Goal: Navigation & Orientation: Go to known website

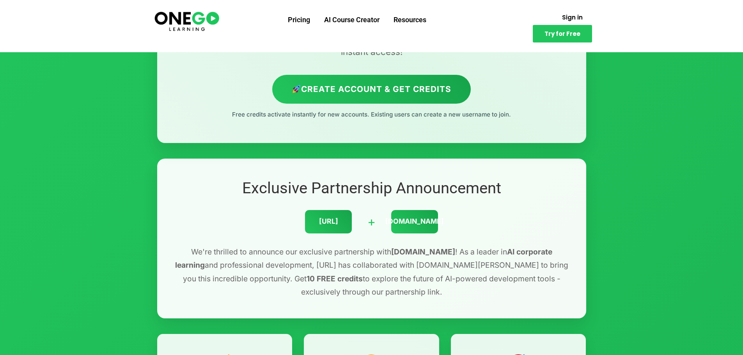
scroll to position [143, 0]
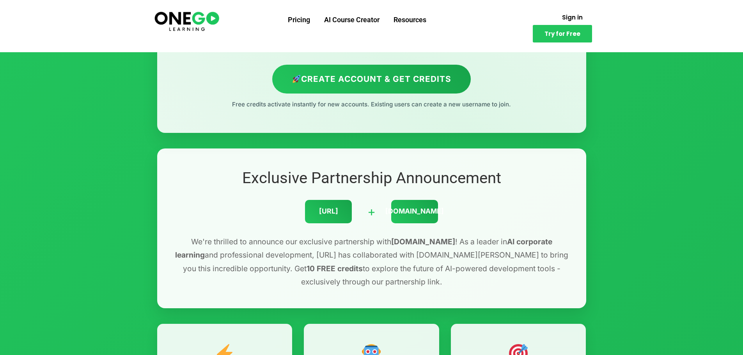
click at [331, 210] on div "[URL]" at bounding box center [328, 211] width 47 height 23
drag, startPoint x: 331, startPoint y: 208, endPoint x: 258, endPoint y: 232, distance: 77.4
click at [258, 232] on div "Exclusive Partnership Announcement [URL] + [DOMAIN_NAME][PERSON_NAME] We're thr…" at bounding box center [371, 229] width 429 height 160
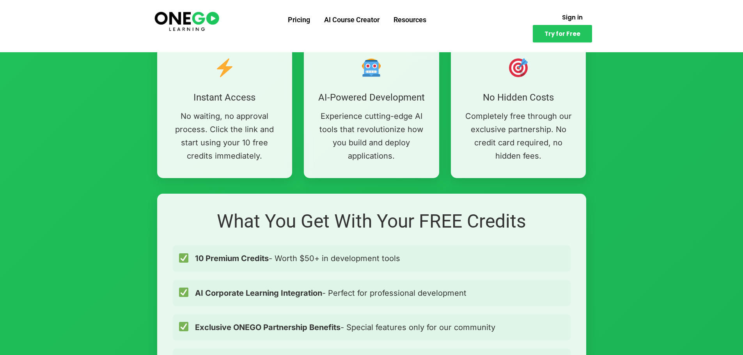
scroll to position [286, 0]
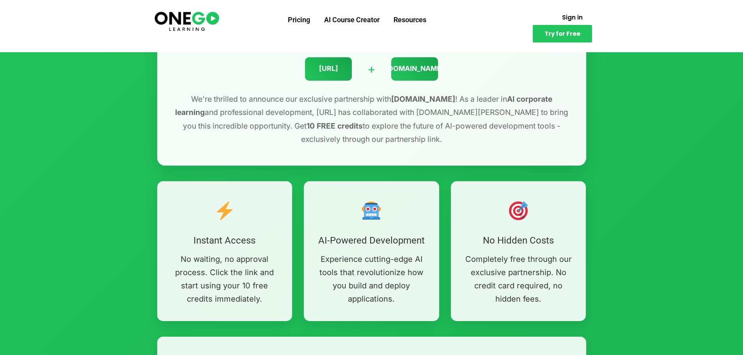
click at [332, 68] on div "[URL]" at bounding box center [328, 68] width 47 height 23
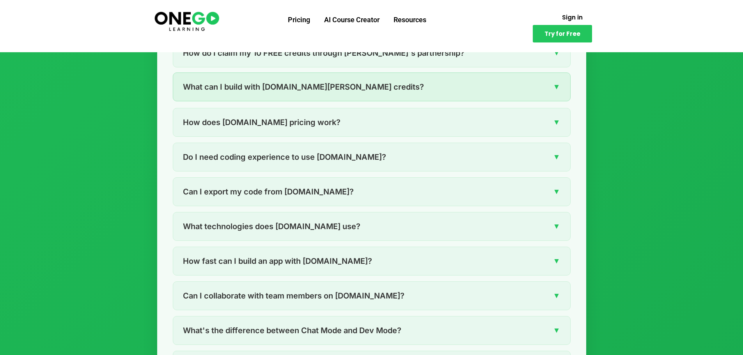
scroll to position [1859, 0]
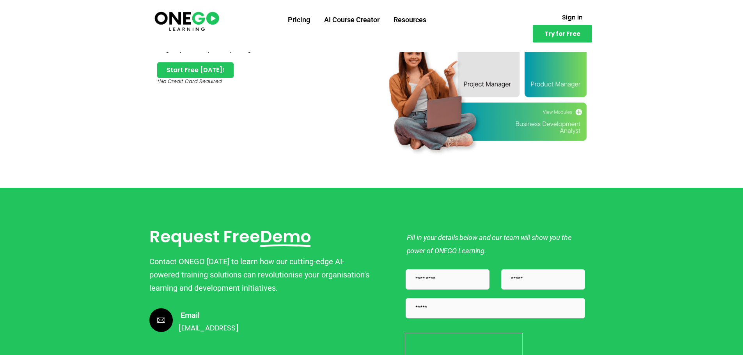
scroll to position [1573, 0]
